Goal: Information Seeking & Learning: Learn about a topic

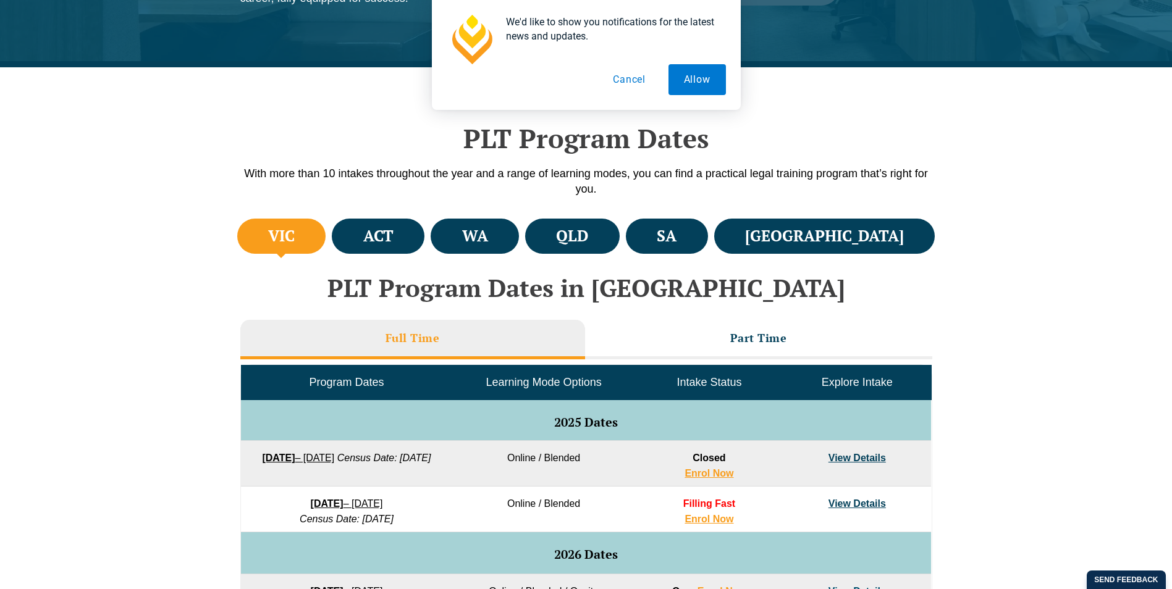
scroll to position [309, 0]
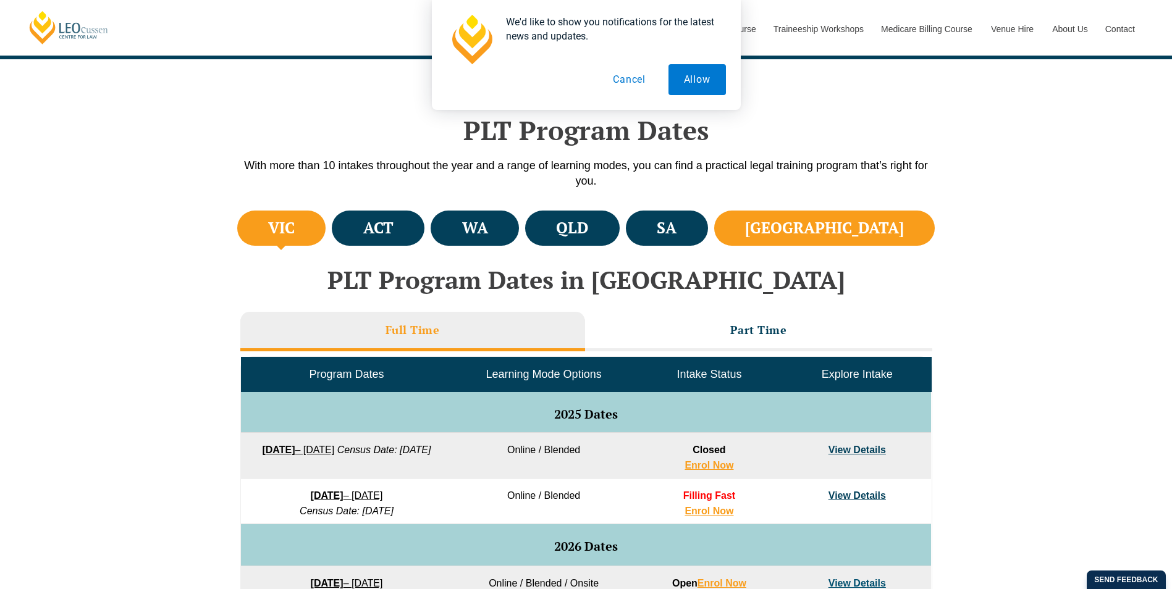
click at [870, 225] on h4 "NSW" at bounding box center [824, 228] width 159 height 20
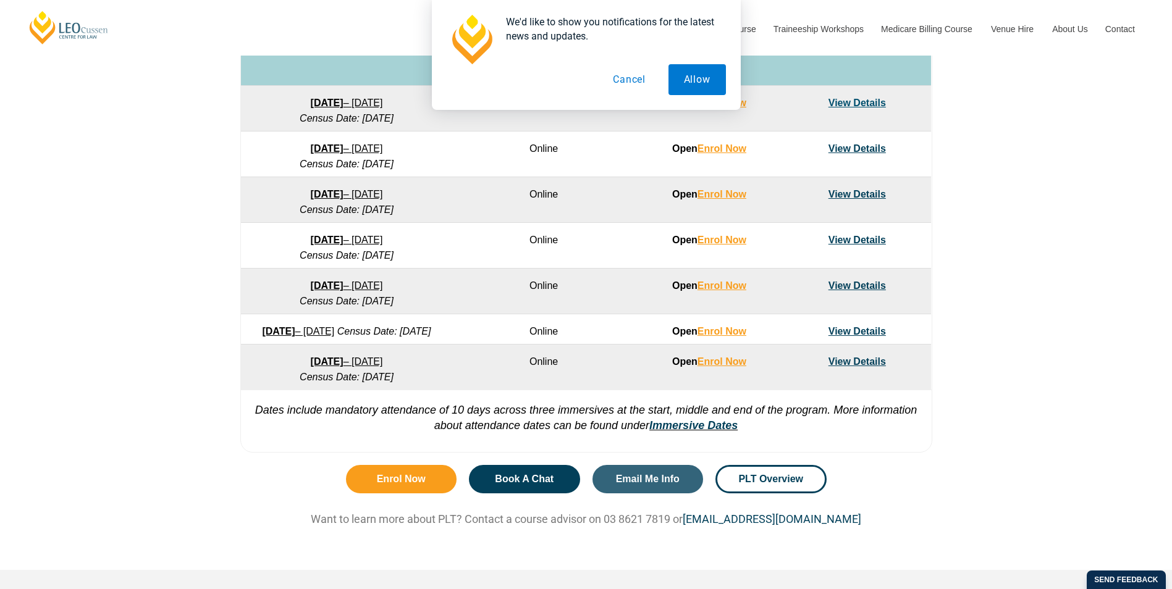
scroll to position [803, 0]
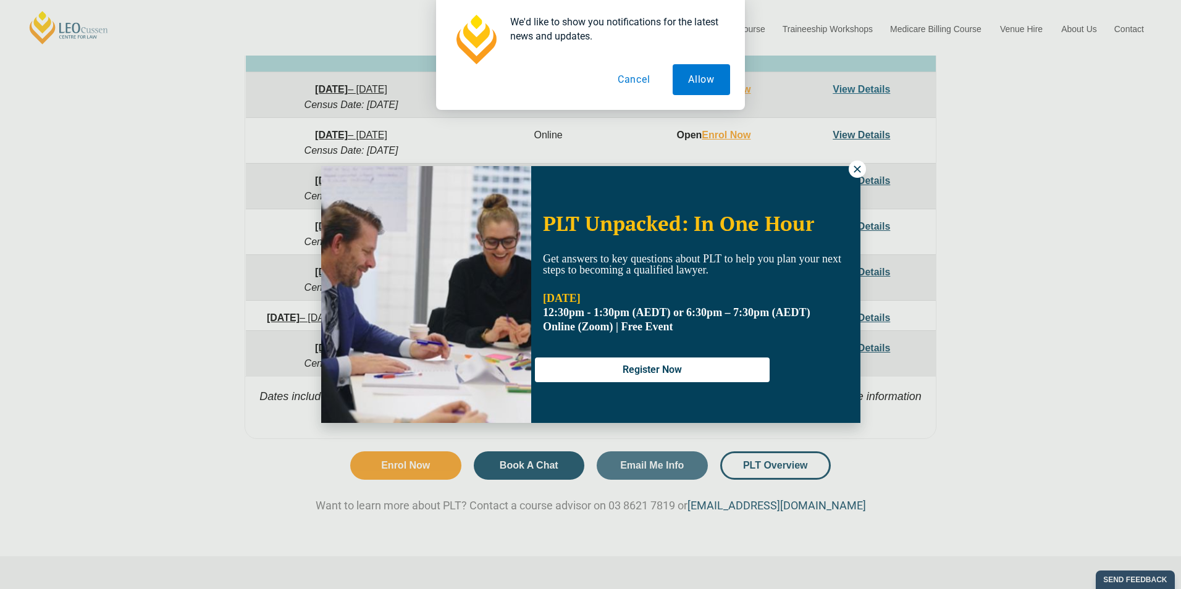
click at [852, 170] on icon at bounding box center [857, 169] width 11 height 11
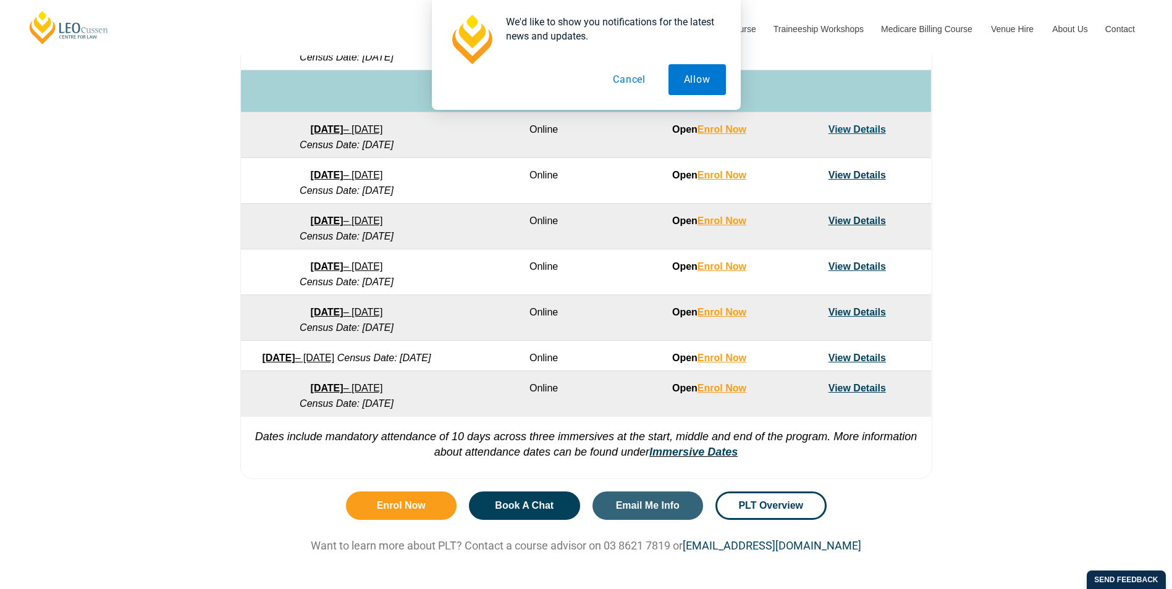
scroll to position [741, 0]
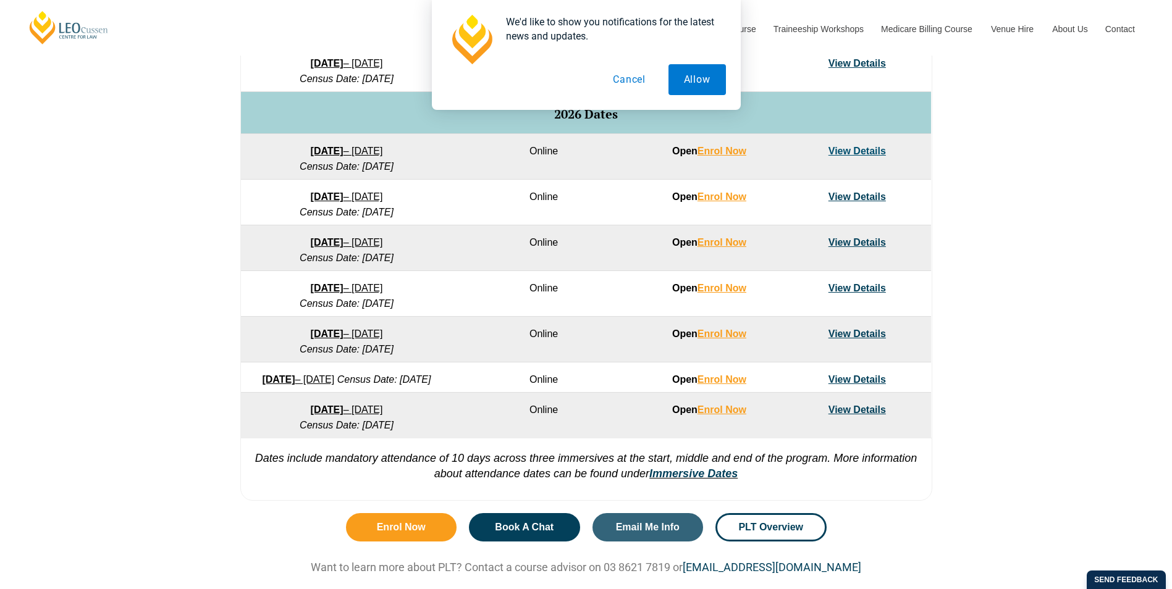
click at [1011, 277] on div "VIC ACT WA QLD SA NSW PLT Program Dates in Victoria Full Time Part Time Program…" at bounding box center [586, 141] width 1172 height 732
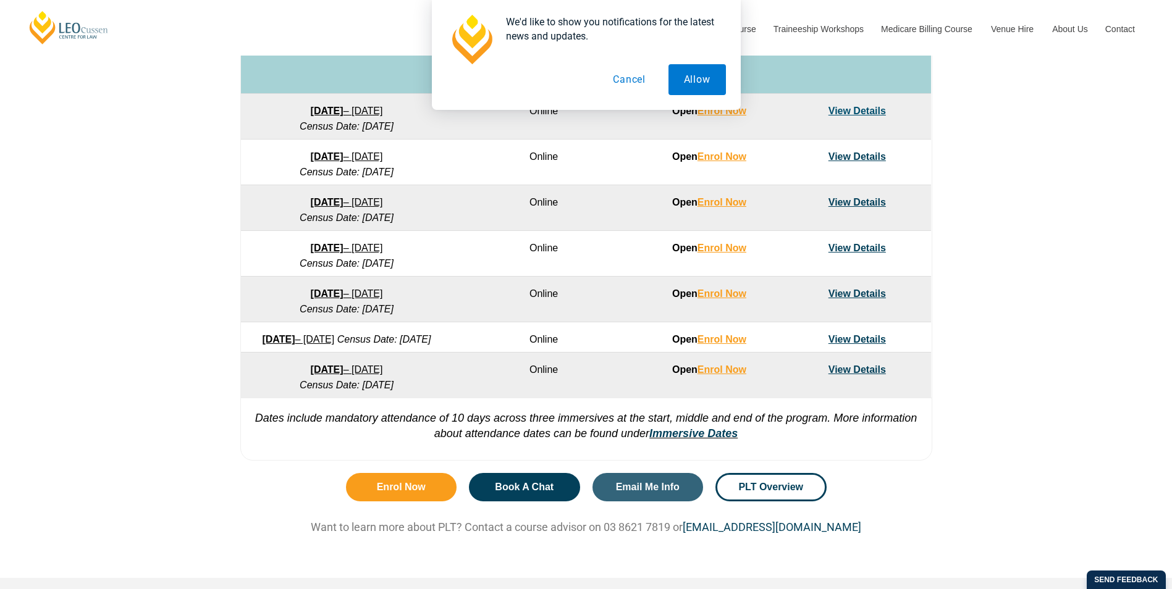
scroll to position [803, 0]
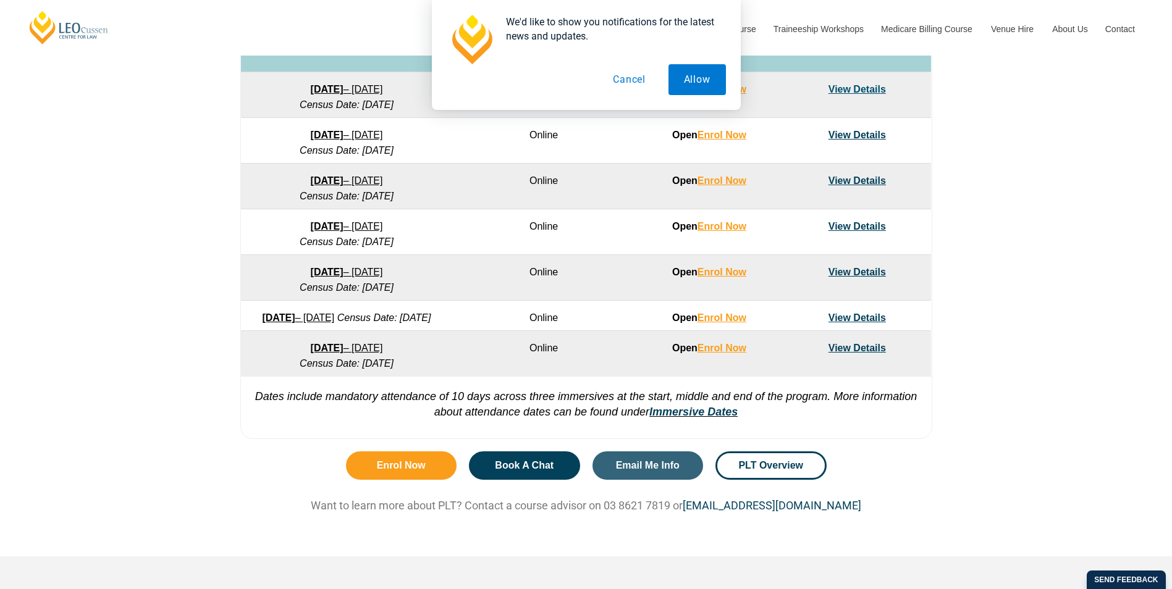
click at [870, 353] on link "View Details" at bounding box center [856, 348] width 57 height 10
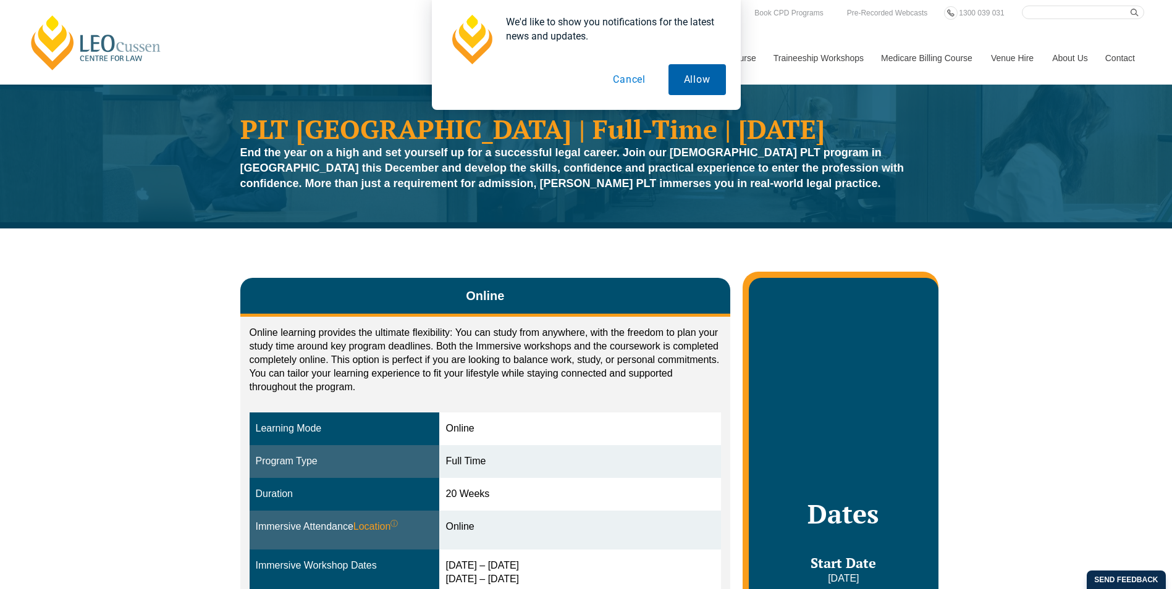
click at [695, 75] on button "Allow" at bounding box center [696, 79] width 57 height 31
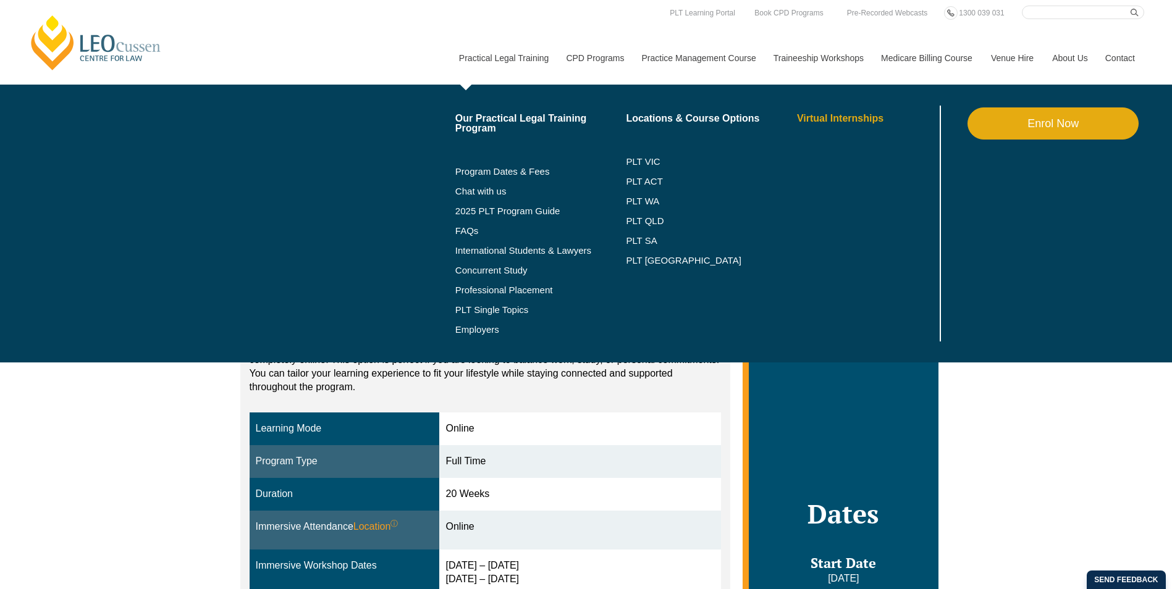
click at [831, 122] on link "Virtual Internships" at bounding box center [867, 119] width 140 height 10
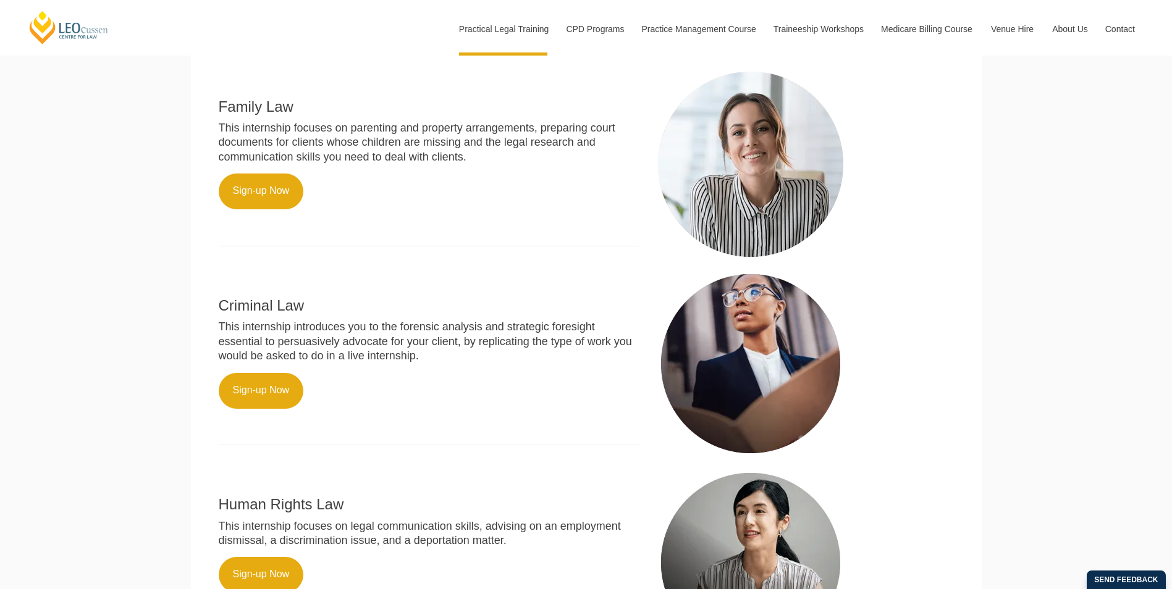
scroll to position [542, 0]
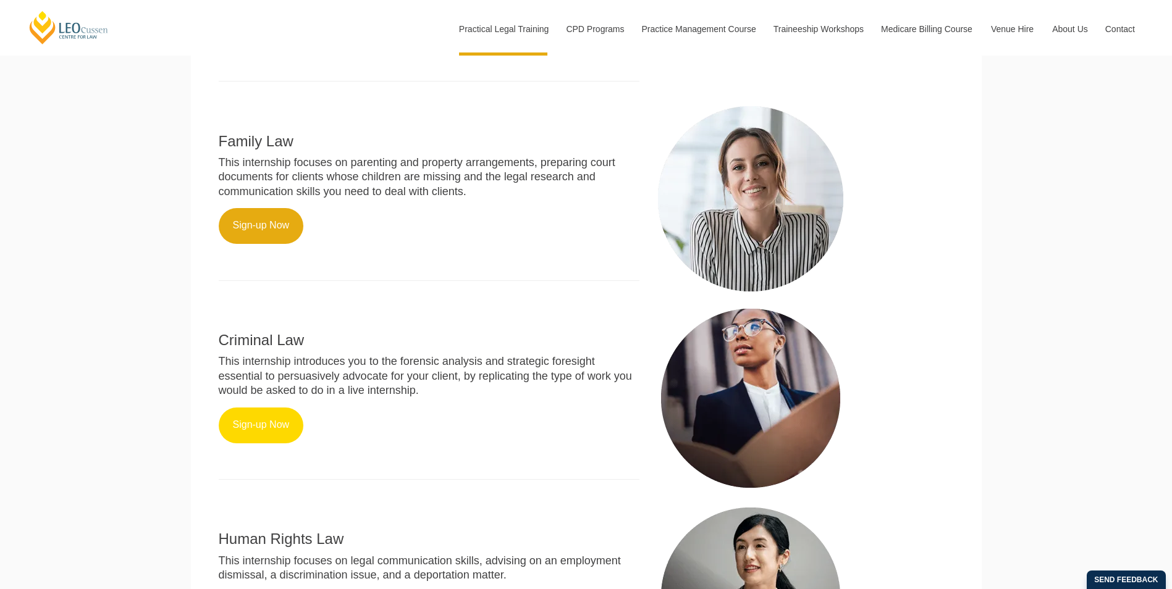
click at [266, 432] on link "Sign-up Now" at bounding box center [261, 426] width 85 height 36
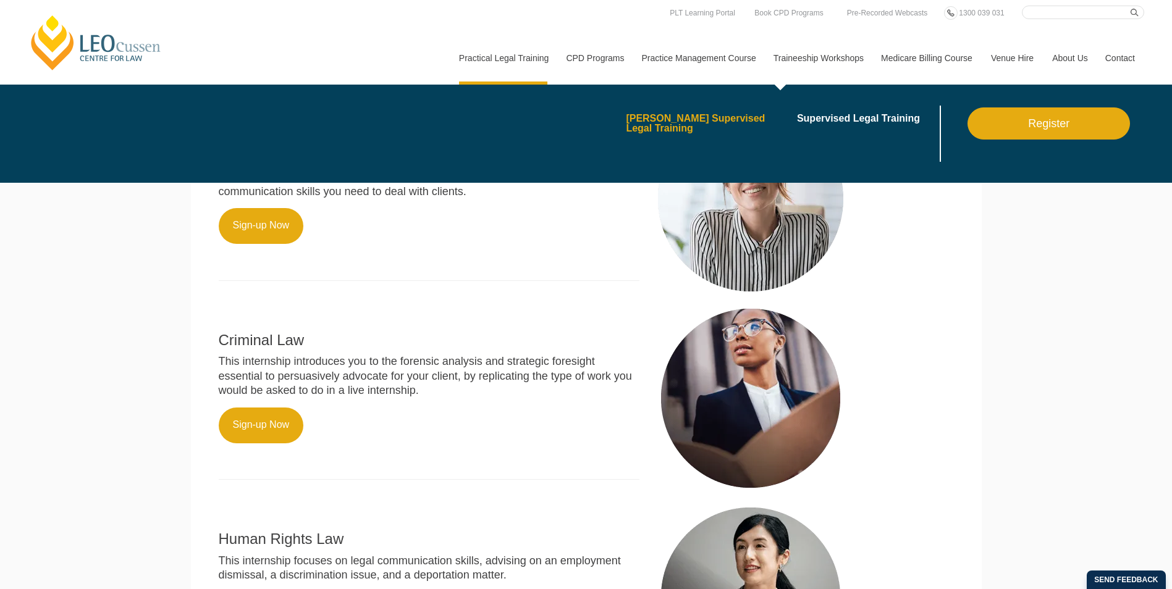
click at [724, 120] on link "[PERSON_NAME] Supervised Legal Training" at bounding box center [707, 124] width 162 height 20
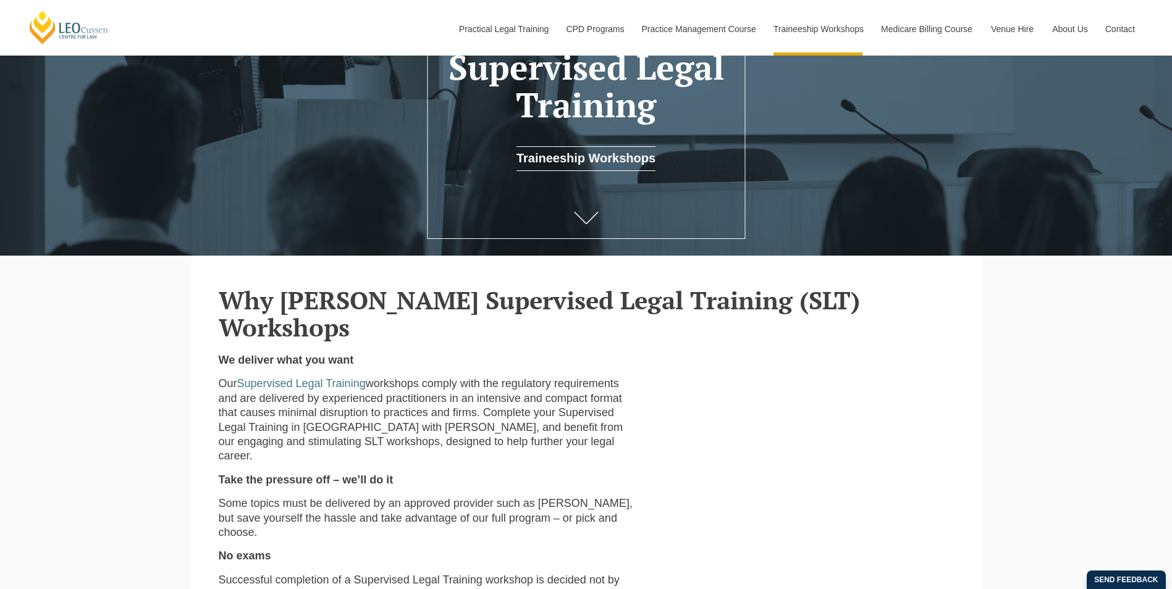
scroll to position [185, 0]
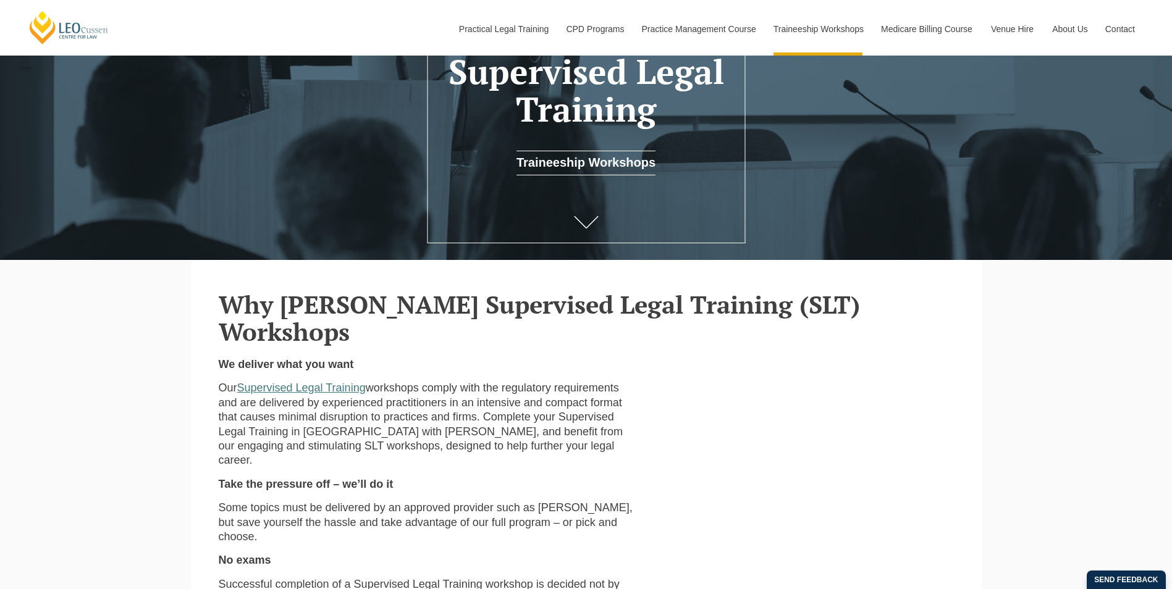
click at [329, 382] on link "Supervised Legal Training" at bounding box center [301, 388] width 128 height 12
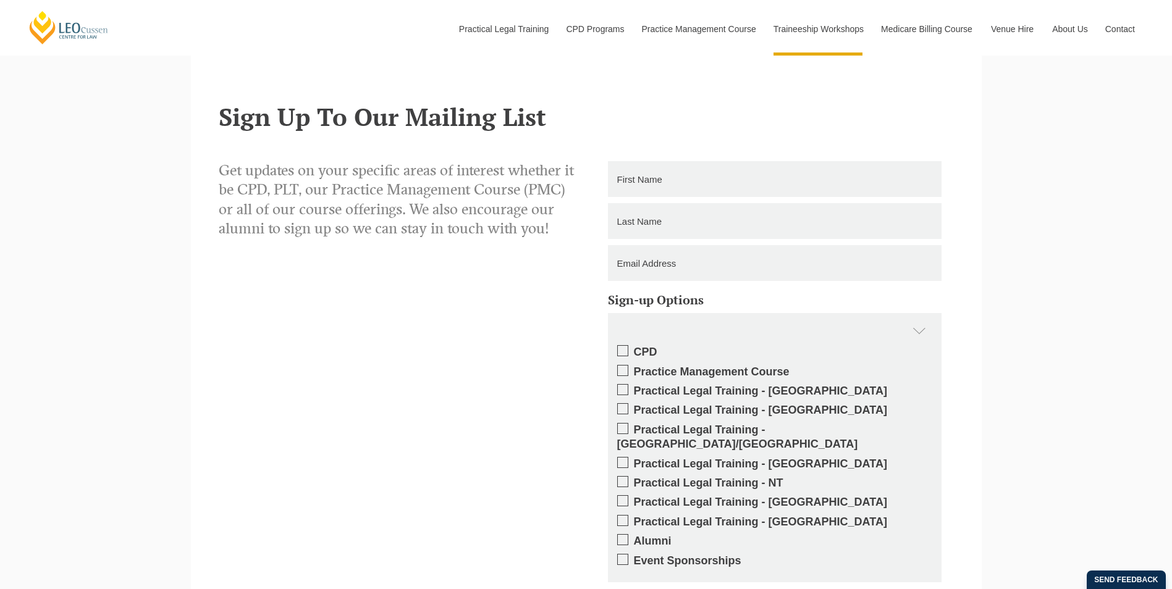
scroll to position [1544, 0]
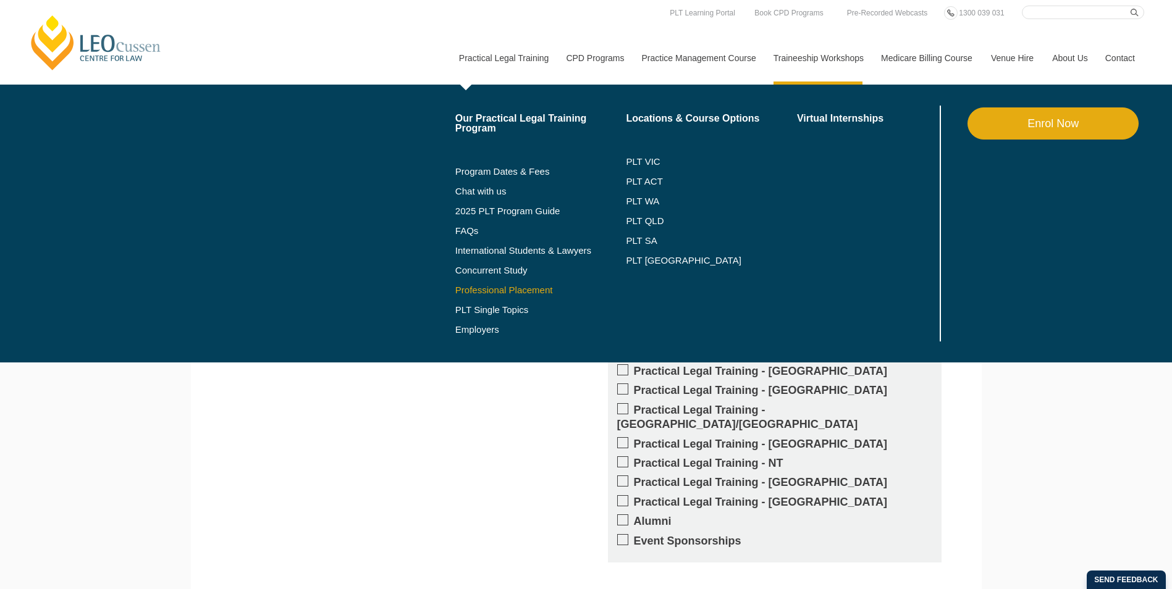
click at [513, 291] on link "Professional Placement" at bounding box center [540, 290] width 171 height 10
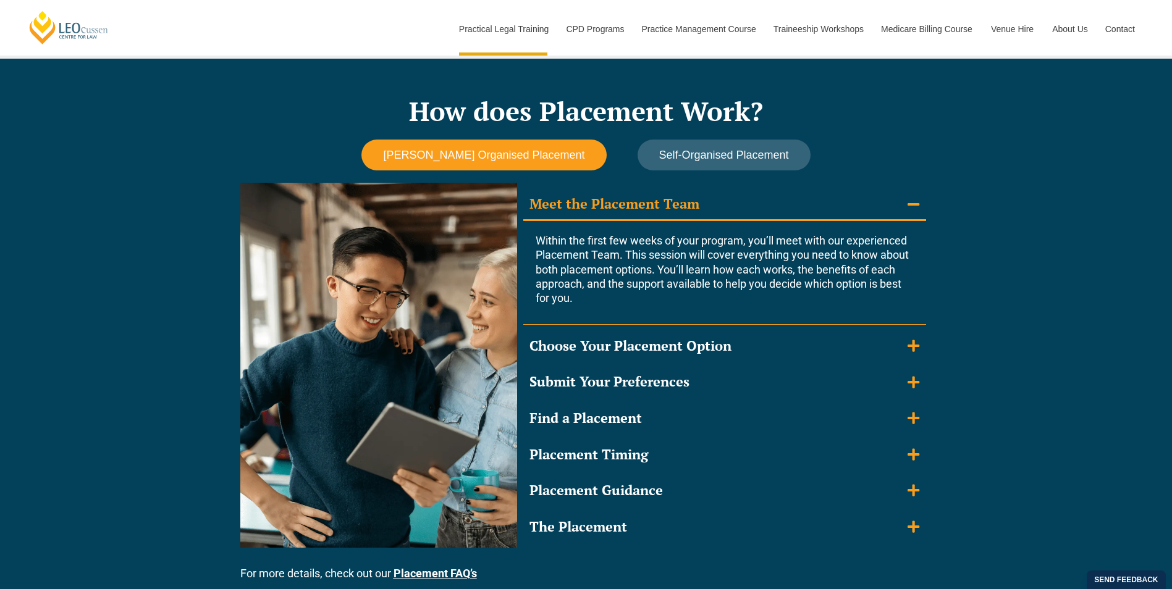
scroll to position [1050, 0]
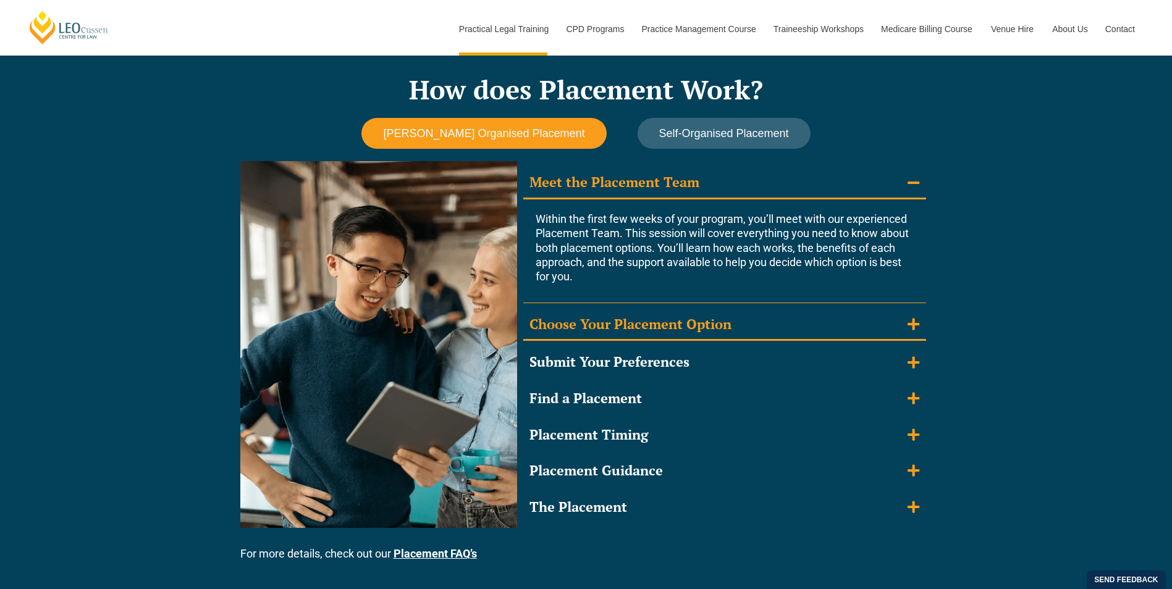
click at [907, 328] on summary "Choose Your Placement Option" at bounding box center [724, 325] width 403 height 32
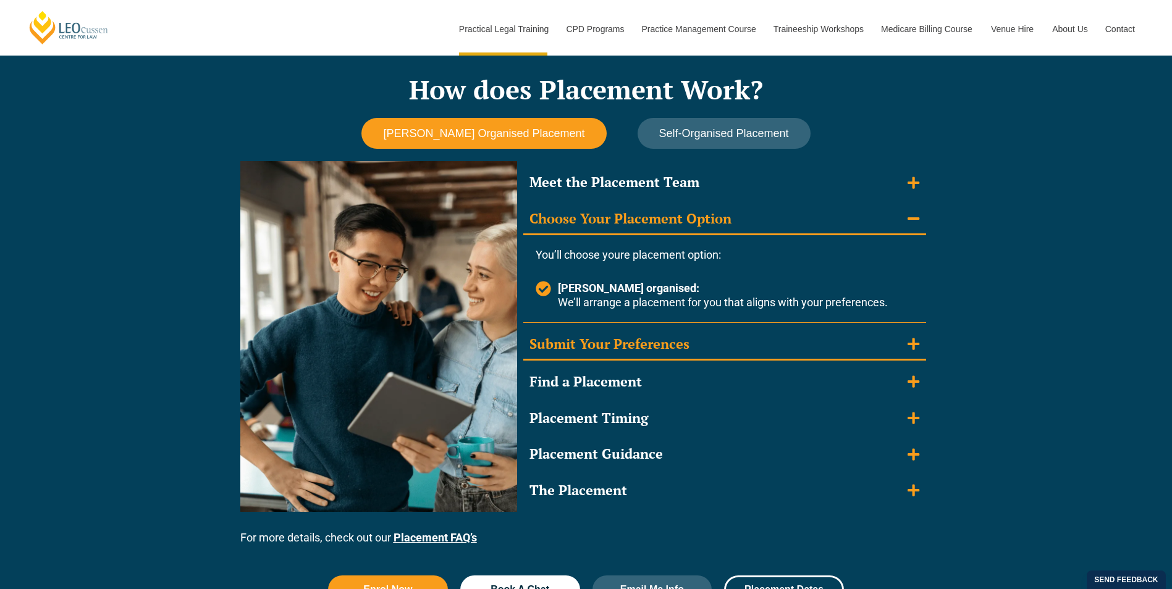
click at [907, 348] on icon "Accordion. Open links with Enter or Space, close with Escape, and navigate with…" at bounding box center [913, 344] width 12 height 14
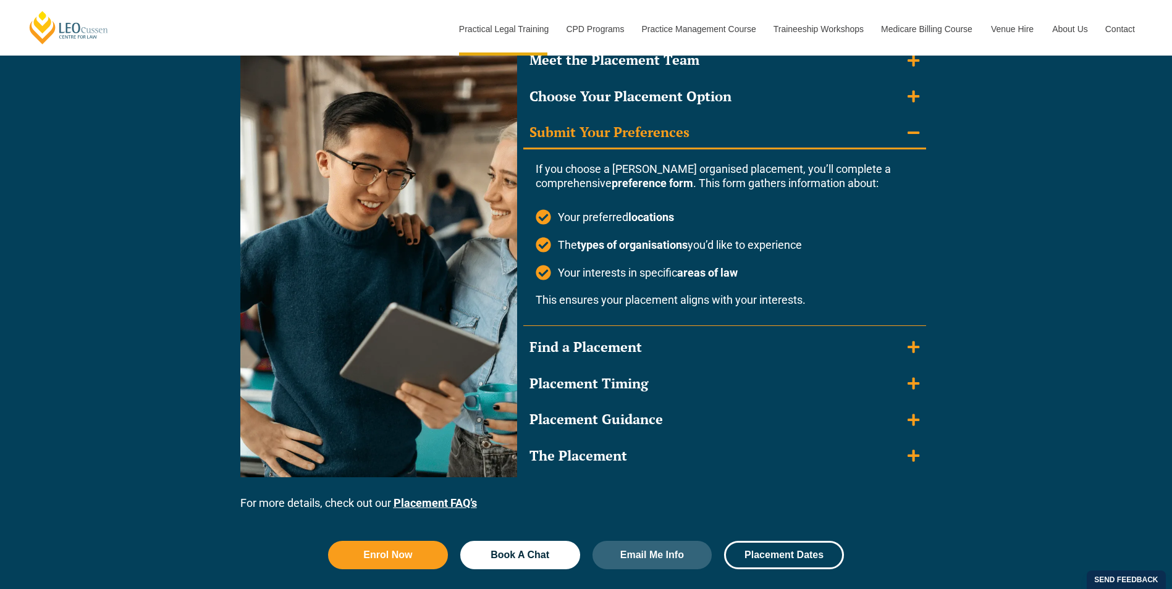
scroll to position [1173, 0]
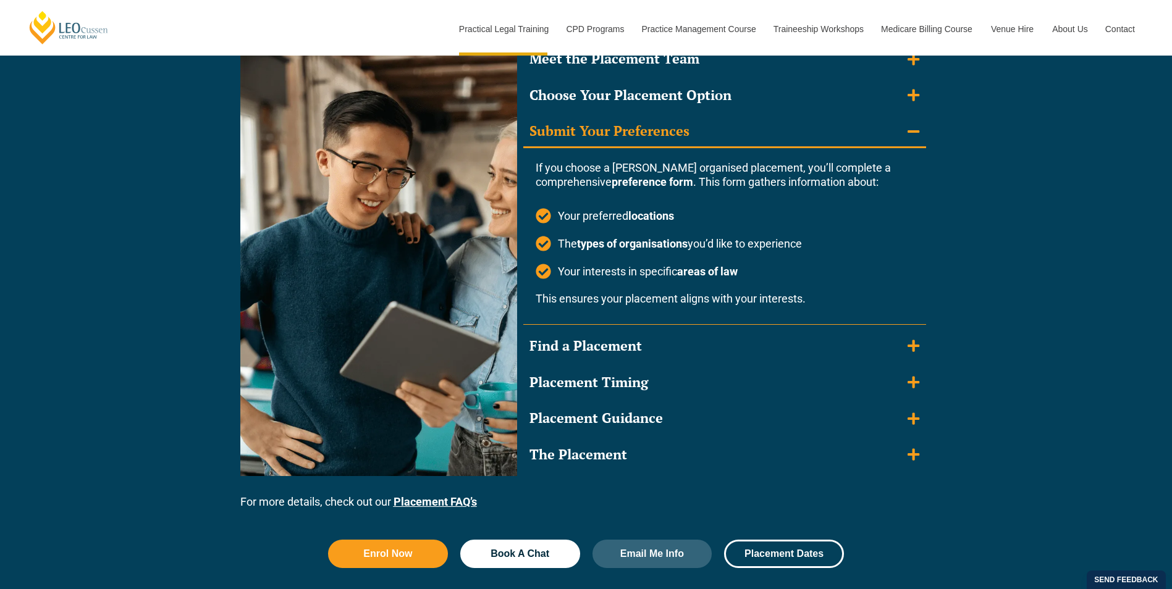
click at [907, 348] on icon "Accordion. Open links with Enter or Space, close with Escape, and navigate with…" at bounding box center [913, 346] width 12 height 14
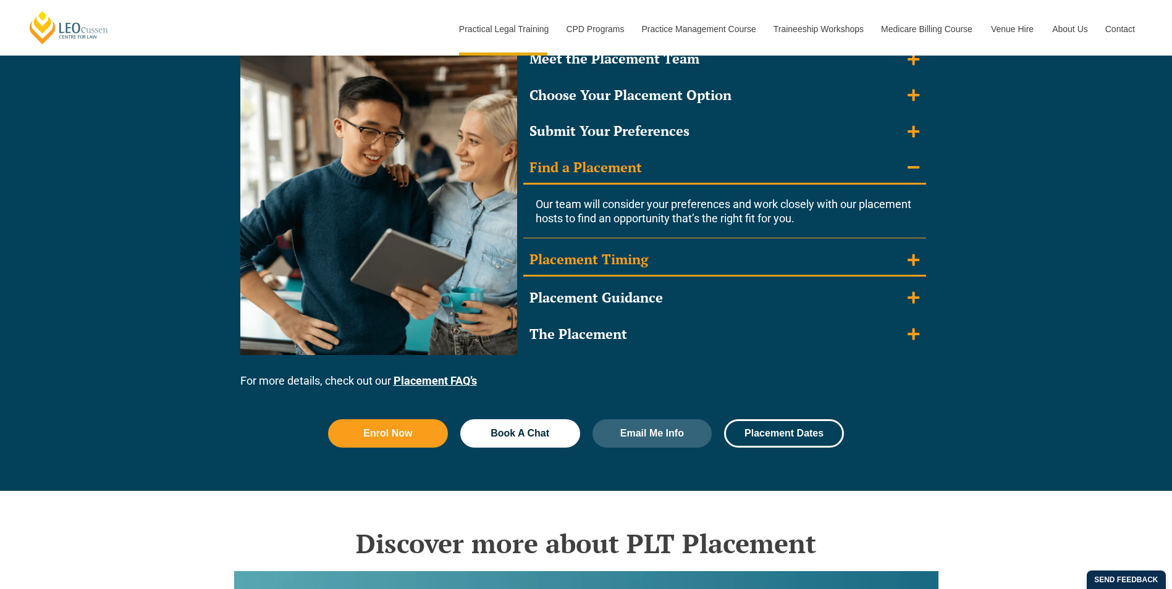
click at [910, 261] on icon "Accordion. Open links with Enter or Space, close with Escape, and navigate with…" at bounding box center [913, 260] width 12 height 14
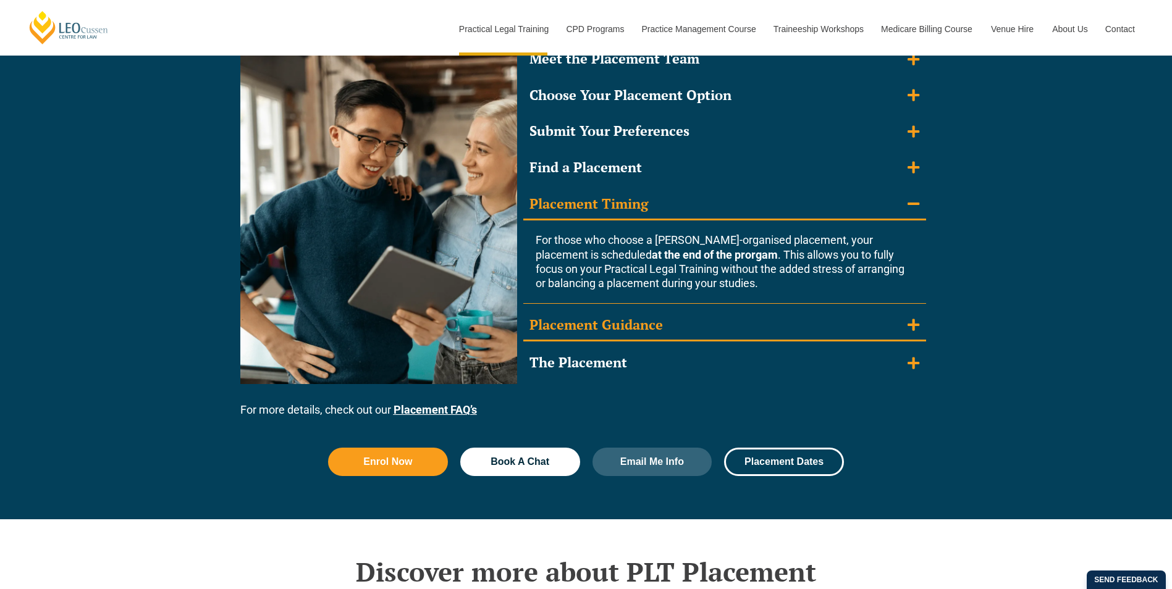
click at [908, 321] on icon "Accordion. Open links with Enter or Space, close with Escape, and navigate with…" at bounding box center [913, 325] width 12 height 14
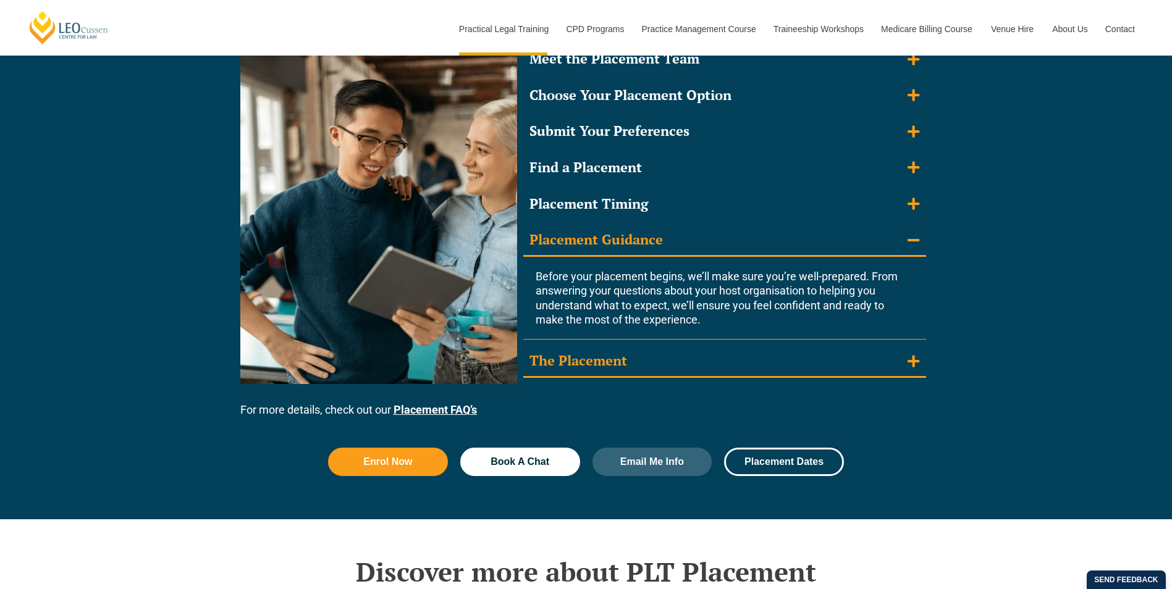
click at [910, 358] on icon "Accordion. Open links with Enter or Space, close with Escape, and navigate with…" at bounding box center [913, 361] width 12 height 14
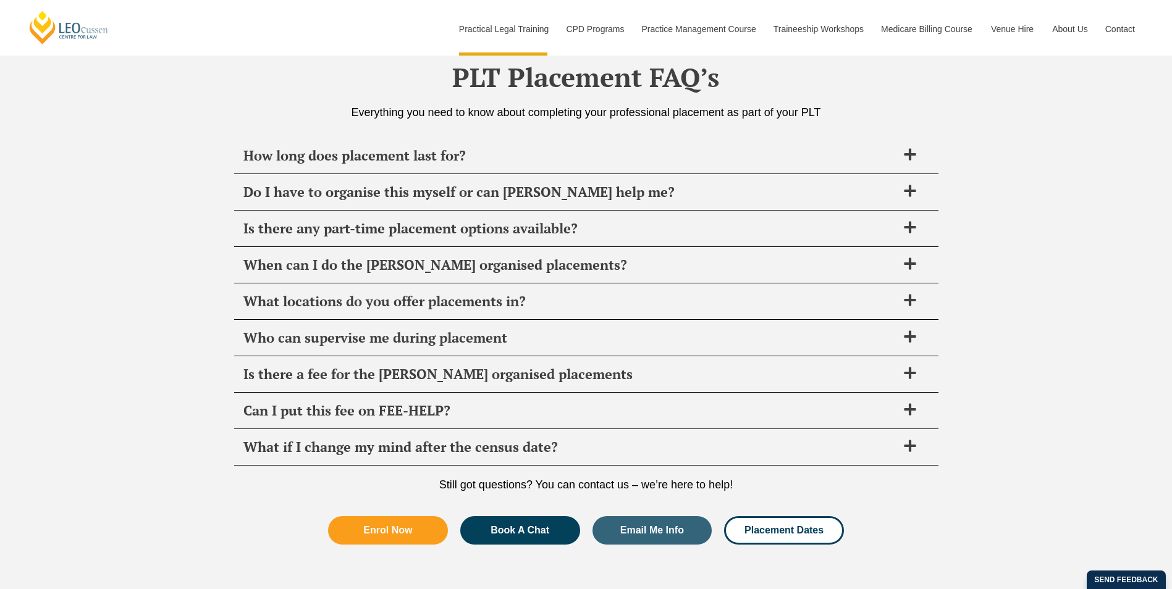
scroll to position [4508, 0]
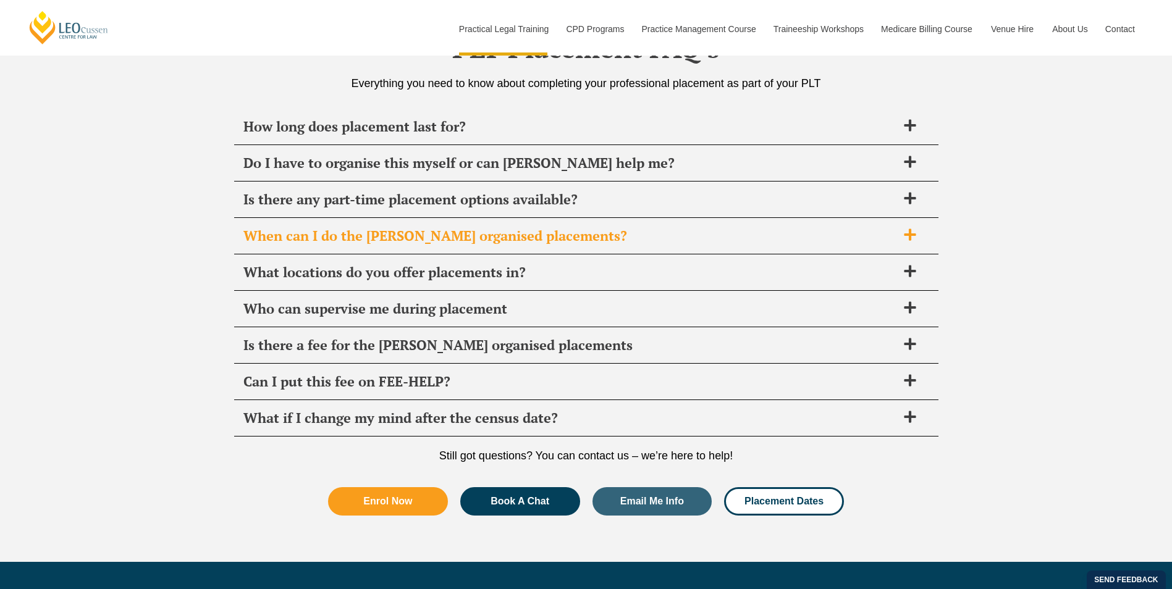
click at [916, 239] on span at bounding box center [910, 235] width 26 height 15
